Goal: Information Seeking & Learning: Learn about a topic

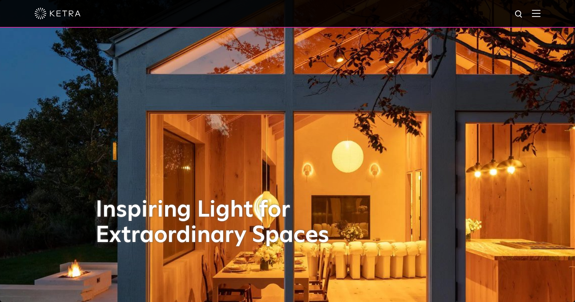
click at [541, 15] on img at bounding box center [536, 13] width 8 height 7
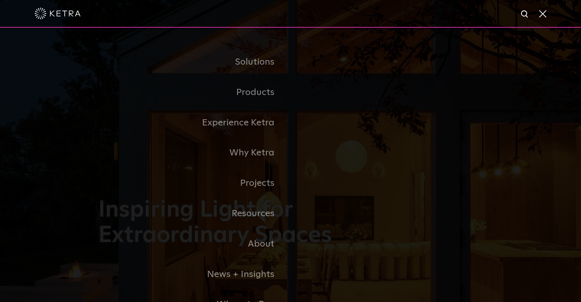
click at [541, 18] on div at bounding box center [291, 13] width 512 height 27
click at [545, 15] on span at bounding box center [542, 14] width 8 height 8
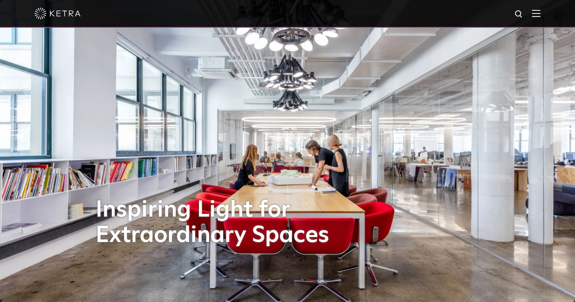
click at [541, 14] on img at bounding box center [536, 13] width 8 height 7
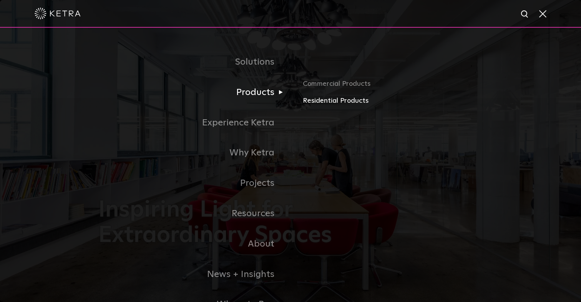
click at [317, 103] on link "Residential Products" at bounding box center [393, 100] width 180 height 11
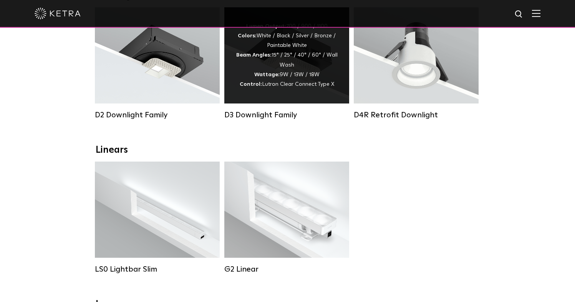
scroll to position [85, 0]
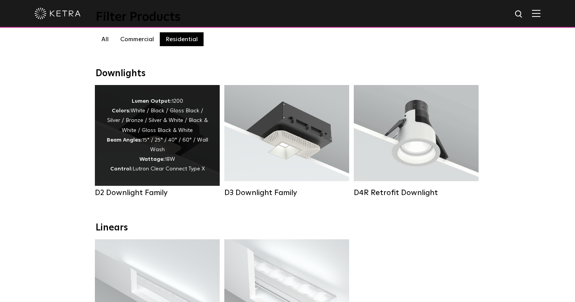
click at [180, 157] on div "Lumen Output: 1200 Colors: White / Black / Gloss Black / Silver / Bronze / Silv…" at bounding box center [157, 135] width 102 height 78
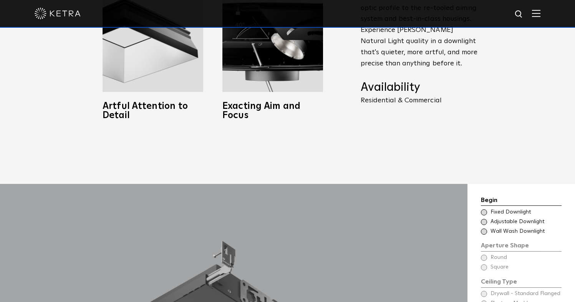
scroll to position [561, 0]
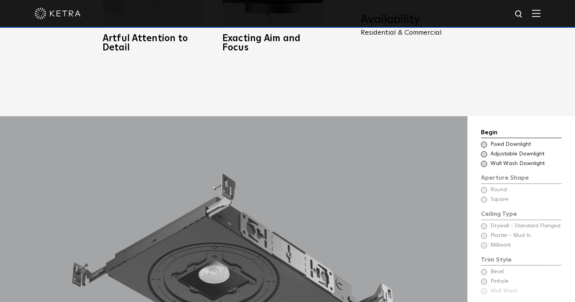
click at [485, 141] on span at bounding box center [484, 144] width 6 height 6
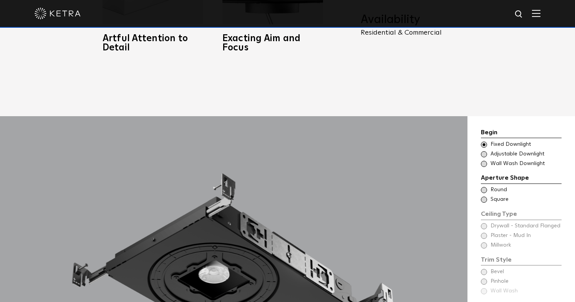
click at [485, 187] on span at bounding box center [484, 190] width 6 height 6
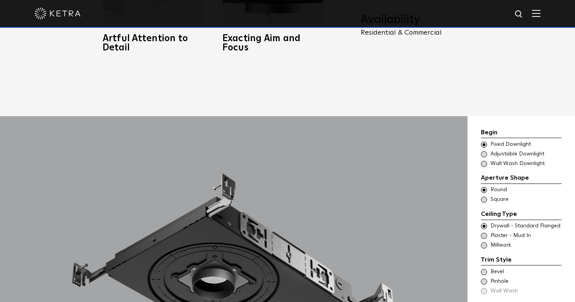
click at [485, 233] on span at bounding box center [484, 236] width 6 height 6
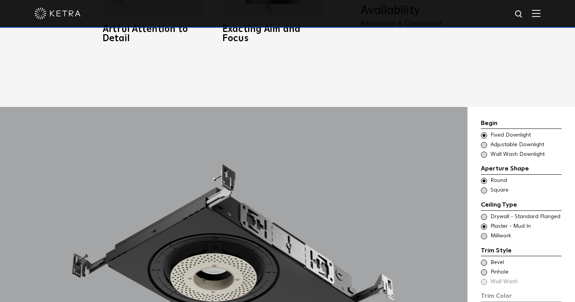
scroll to position [591, 0]
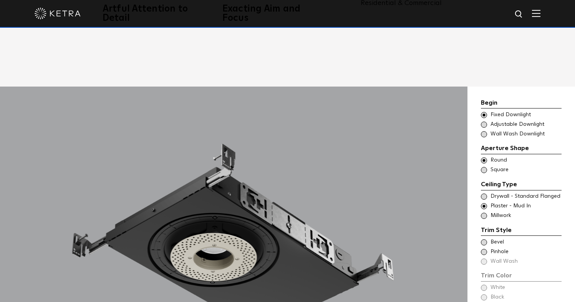
click at [484, 249] on span at bounding box center [484, 252] width 6 height 6
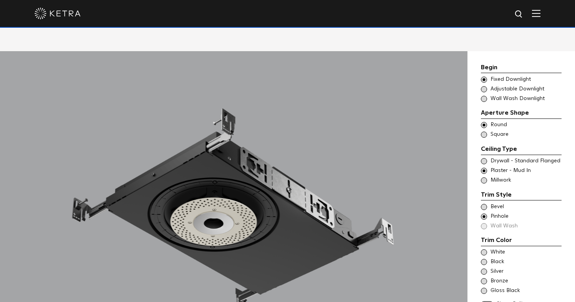
click at [483, 278] on span at bounding box center [484, 281] width 6 height 6
click at [488, 301] on span at bounding box center [487, 304] width 12 height 7
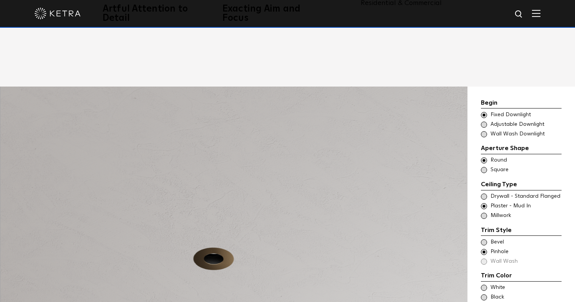
scroll to position [557, 0]
